Goal: Navigation & Orientation: Find specific page/section

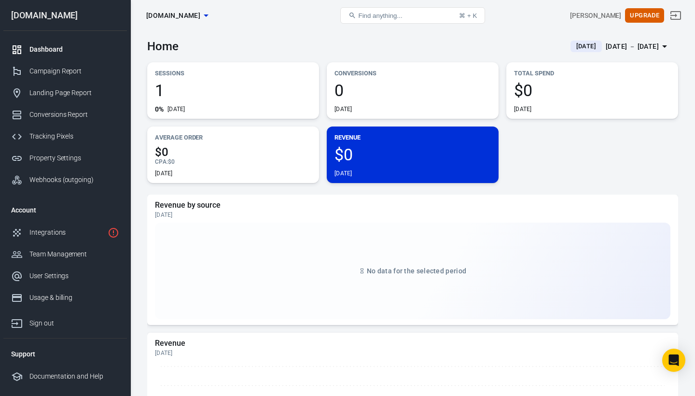
click at [202, 95] on span "1" at bounding box center [233, 90] width 156 height 16
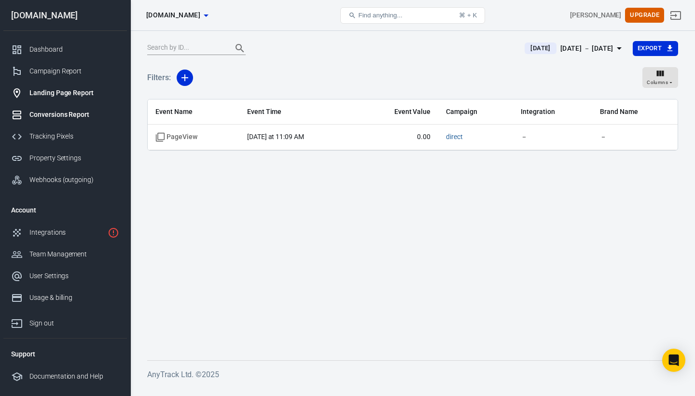
click at [60, 95] on div "Landing Page Report" at bounding box center [74, 93] width 90 height 10
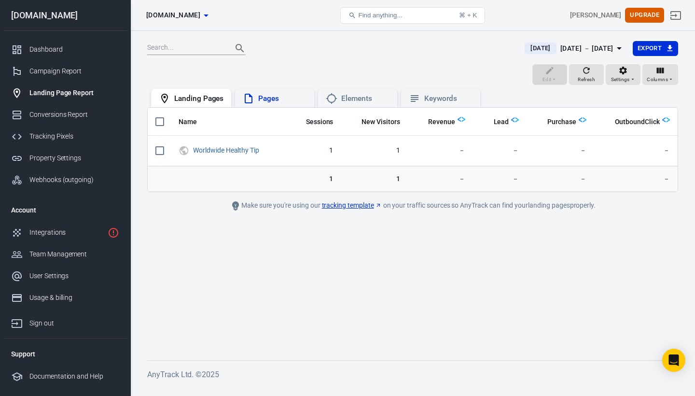
click at [280, 103] on div "Pages" at bounding box center [282, 99] width 48 height 10
click at [216, 99] on div "Landing Pages" at bounding box center [198, 99] width 49 height 10
click at [76, 235] on div "Integrations" at bounding box center [66, 232] width 74 height 10
